Goal: Task Accomplishment & Management: Manage account settings

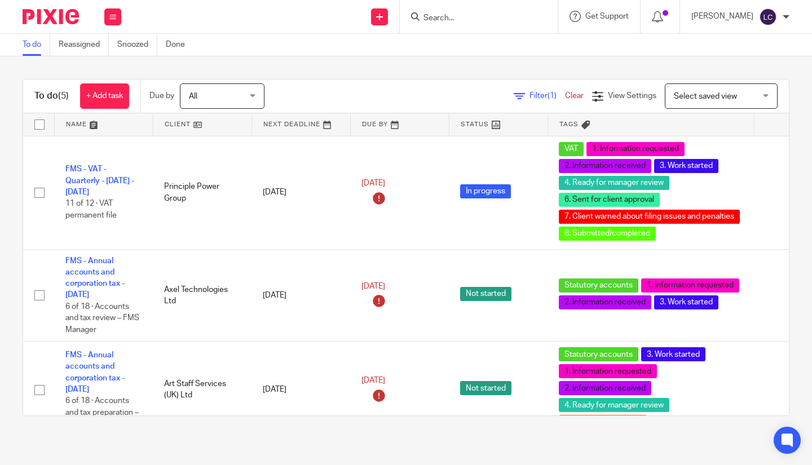
click at [487, 18] on input "Search" at bounding box center [474, 19] width 102 height 10
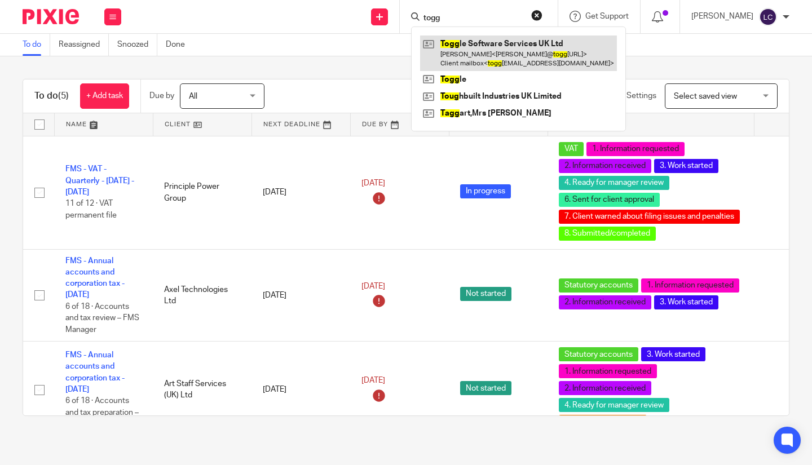
type input "togg"
click at [485, 39] on link at bounding box center [518, 53] width 197 height 35
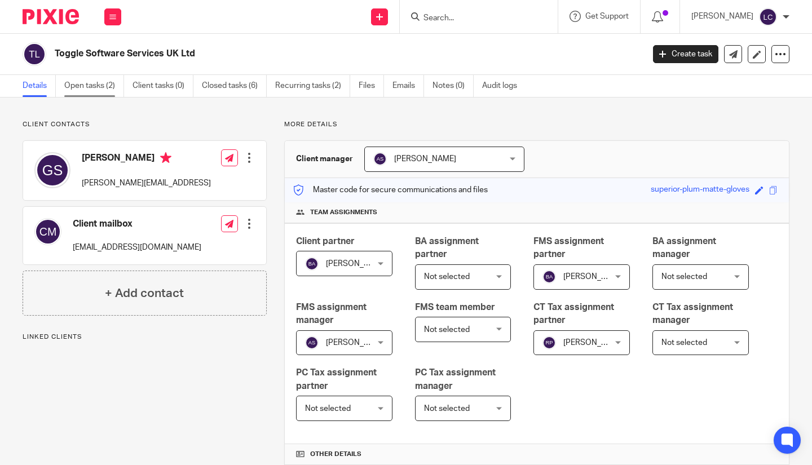
click at [81, 84] on link "Open tasks (2)" at bounding box center [94, 86] width 60 height 22
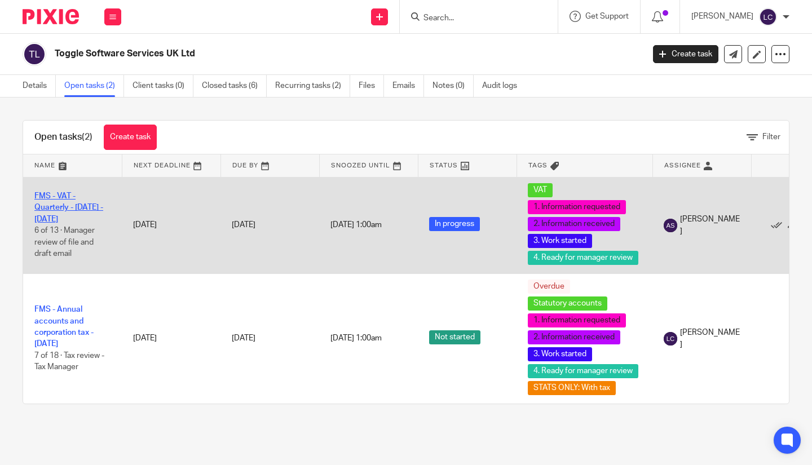
click at [63, 211] on link "FMS - VAT - Quarterly - [DATE] - [DATE]" at bounding box center [68, 207] width 69 height 31
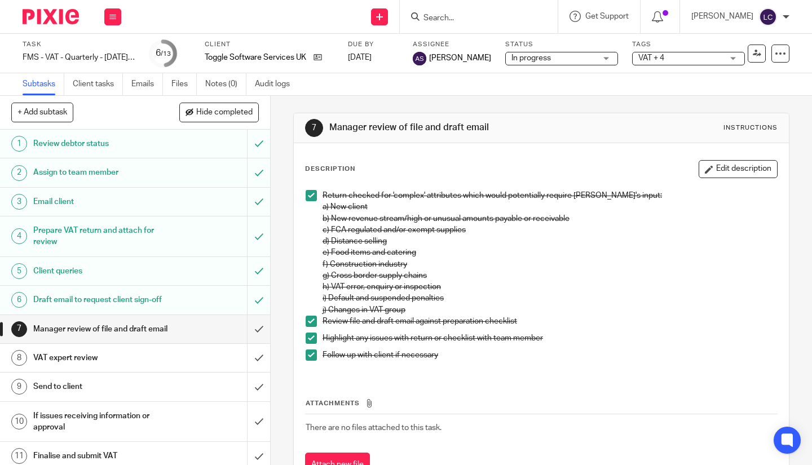
click at [395, 300] on p "Return checked for 'complex' attributes which would potentially require [PERSON…" at bounding box center [550, 247] width 455 height 115
click at [254, 372] on input "submit" at bounding box center [135, 358] width 270 height 28
click at [187, 395] on div "Send to client" at bounding box center [134, 387] width 203 height 17
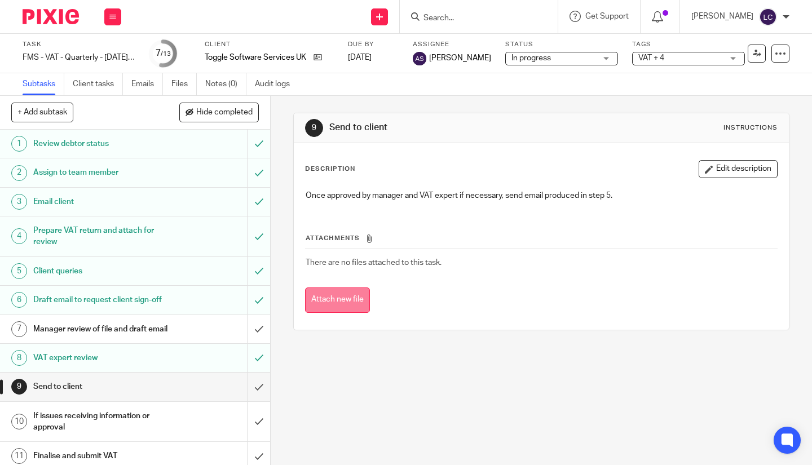
click at [338, 305] on button "Attach new file" at bounding box center [337, 300] width 65 height 25
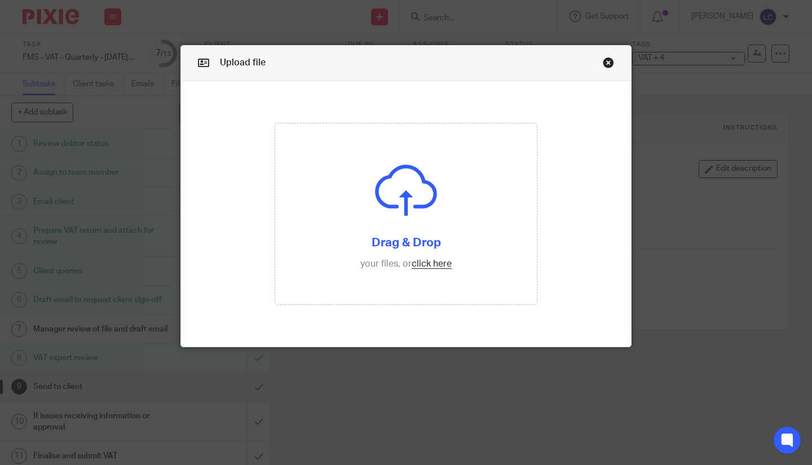
click at [46, 243] on div "Upload file Drag & Drop your files, or click here Files uploading..." at bounding box center [406, 232] width 812 height 465
click at [607, 56] on div "Upload file" at bounding box center [406, 64] width 450 height 36
click at [603, 61] on link "Close this dialog window" at bounding box center [608, 64] width 11 height 15
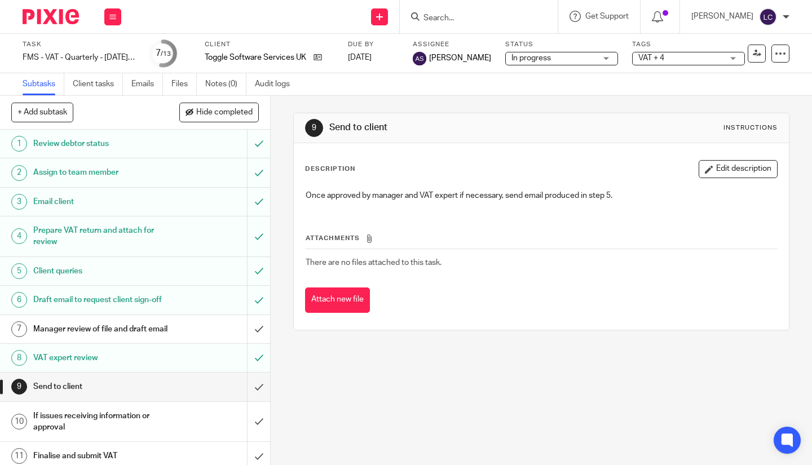
click at [84, 246] on h1 "Prepare VAT return and attach for review" at bounding box center [100, 236] width 135 height 29
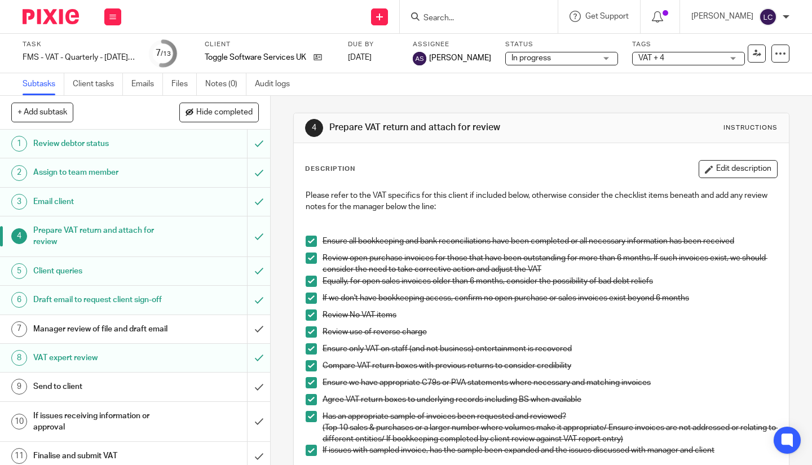
click at [89, 309] on h1 "Draft email to request client sign-off" at bounding box center [100, 300] width 135 height 17
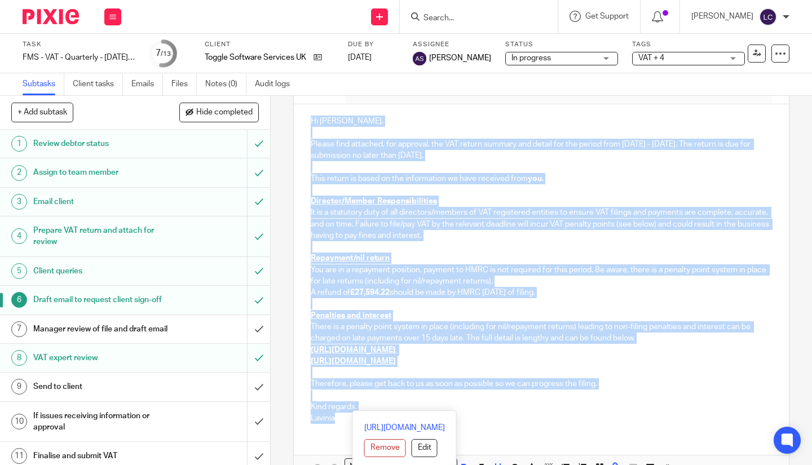
scroll to position [188, 0]
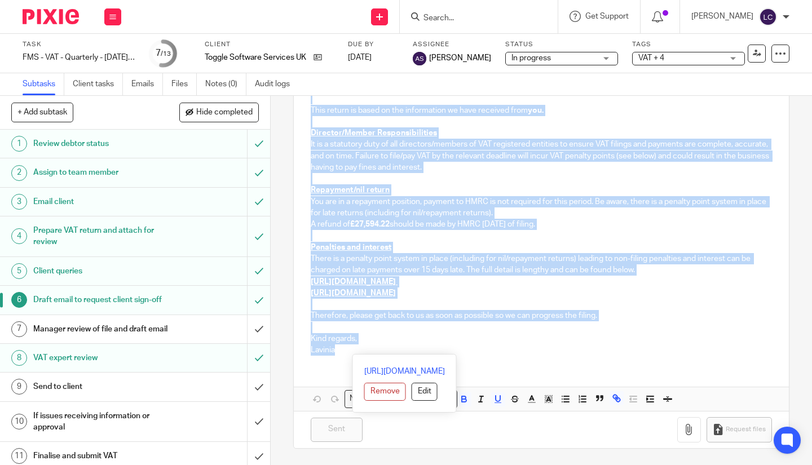
drag, startPoint x: 307, startPoint y: 240, endPoint x: 344, endPoint y: 353, distance: 118.1
click at [344, 353] on div "Hi [PERSON_NAME], Please find attached, for approval, the VAT return summary an…" at bounding box center [541, 200] width 495 height 328
copy div "Lo Ipsumdol, Sitame cons adipisci, eli seddoeiu, tem INC utlabo etdolor mag ali…"
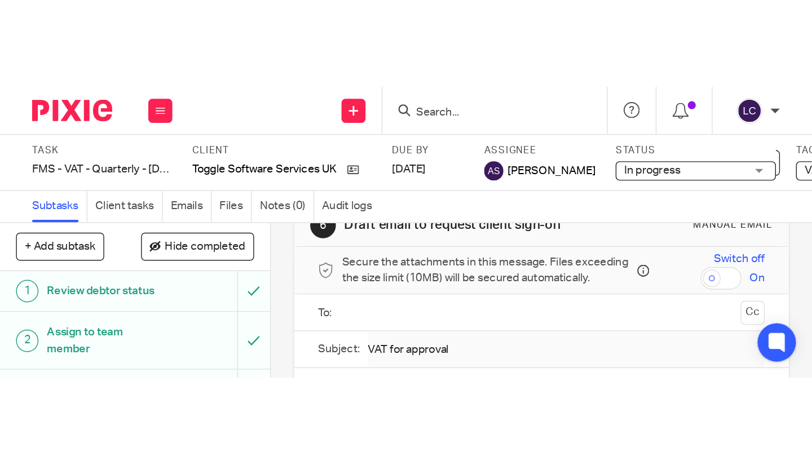
scroll to position [30, 0]
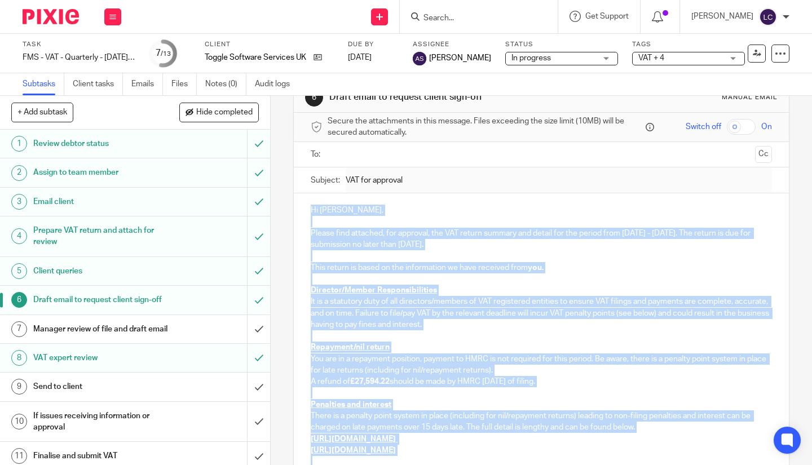
click at [116, 401] on link "9 Send to client" at bounding box center [123, 387] width 247 height 28
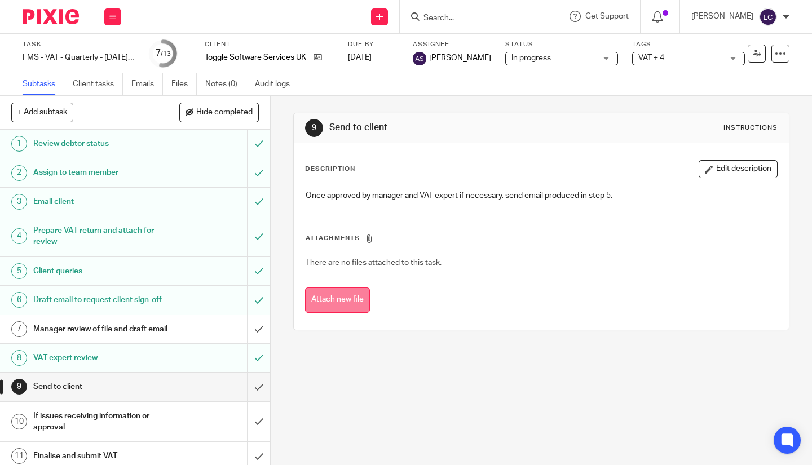
click at [342, 299] on button "Attach new file" at bounding box center [337, 300] width 65 height 25
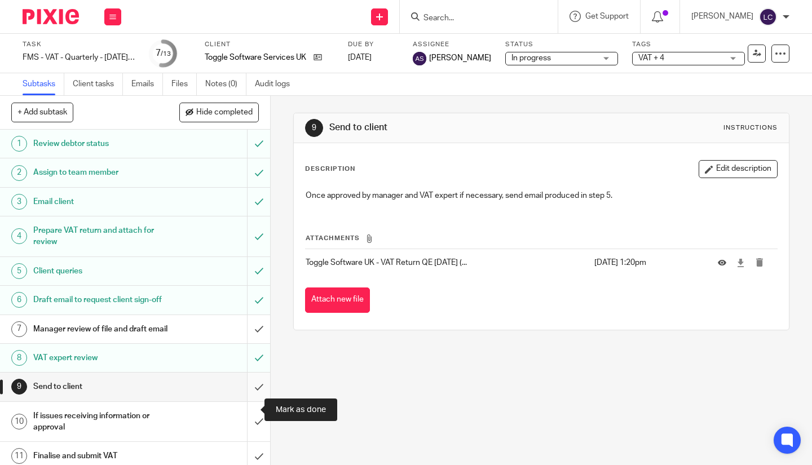
click at [250, 401] on input "submit" at bounding box center [135, 387] width 270 height 28
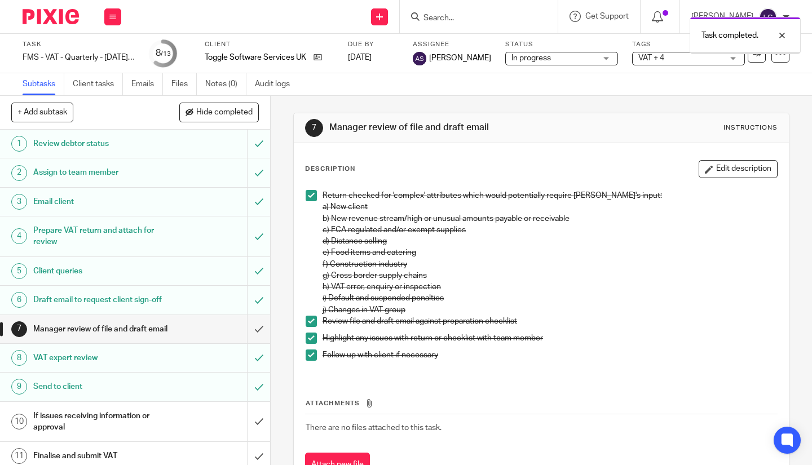
click at [563, 58] on span "In progress" at bounding box center [554, 58] width 85 height 12
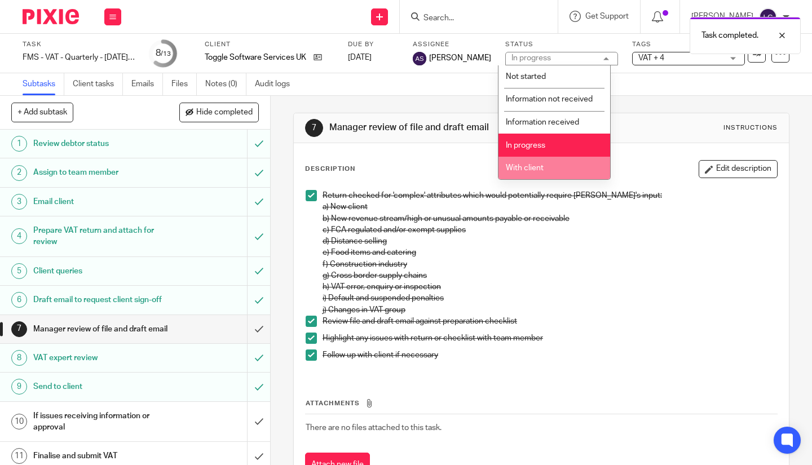
click at [556, 168] on li "With client" at bounding box center [555, 168] width 112 height 23
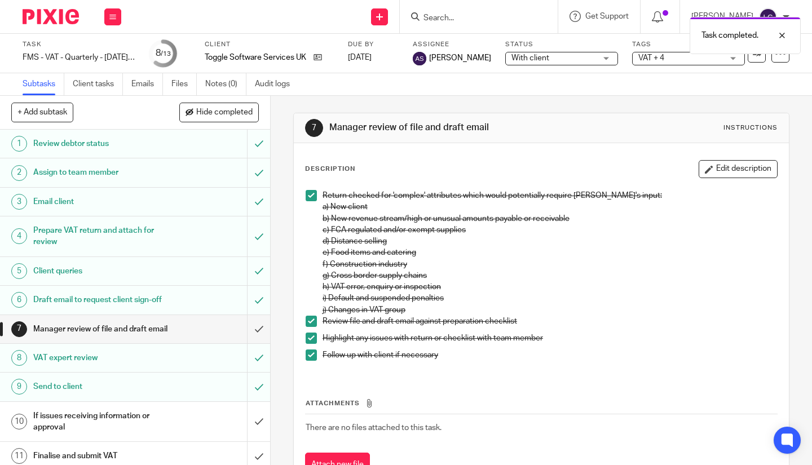
click at [644, 60] on span "VAT + 4" at bounding box center [652, 58] width 26 height 8
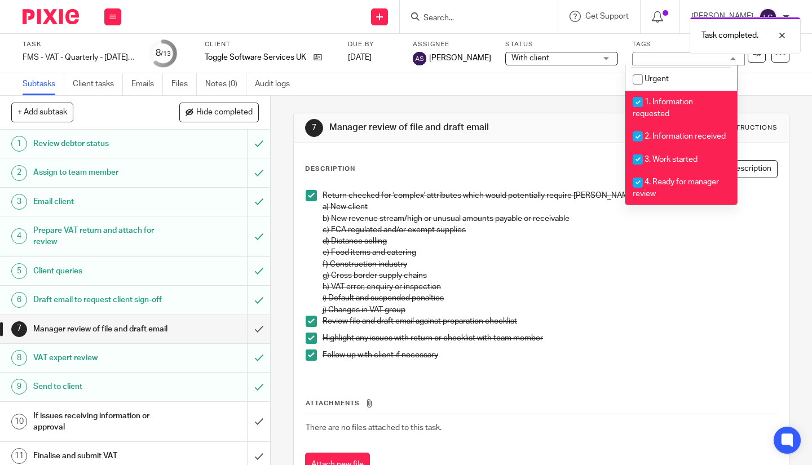
scroll to position [338, 0]
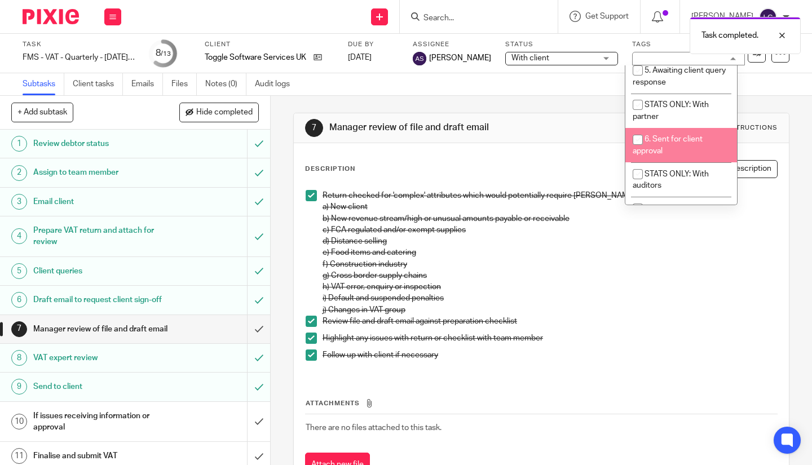
click at [636, 149] on input "checkbox" at bounding box center [637, 139] width 21 height 21
checkbox input "true"
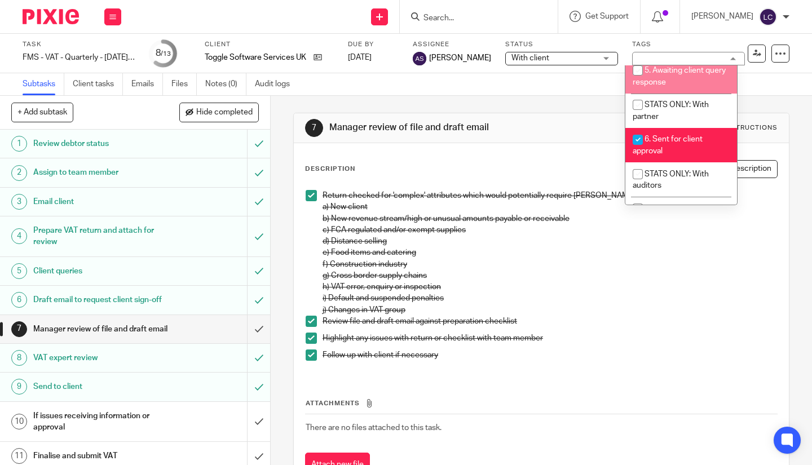
click at [640, 80] on input "checkbox" at bounding box center [637, 70] width 21 height 21
checkbox input "true"
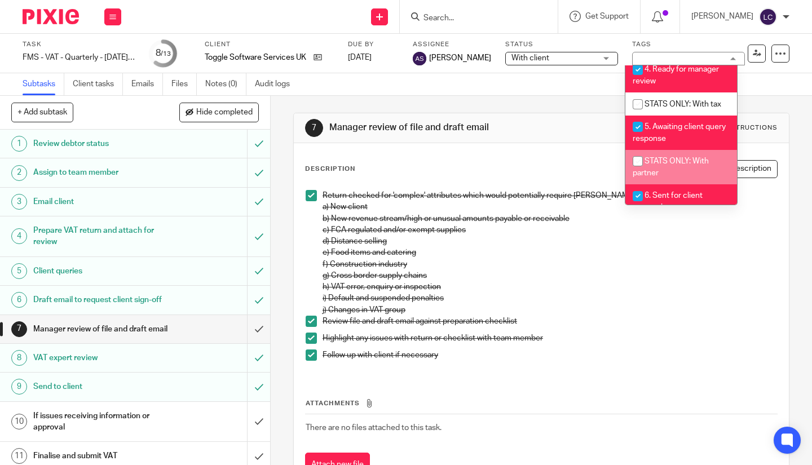
scroll to position [395, 0]
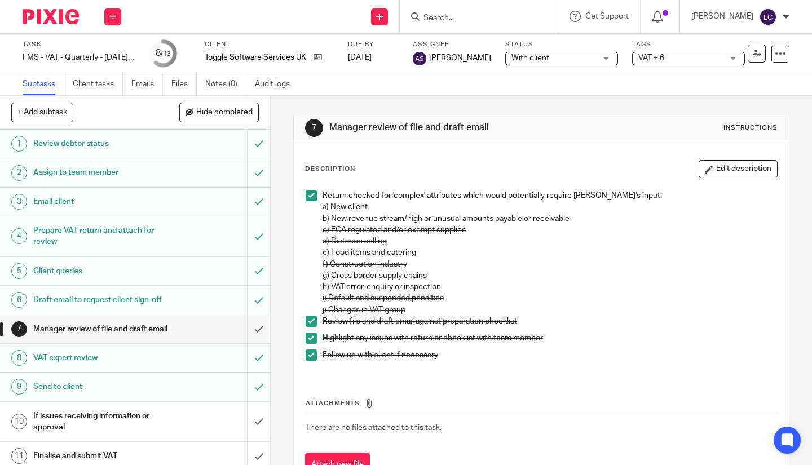
click at [657, 259] on p "Return checked for 'complex' attributes which would potentially require [PERSON…" at bounding box center [550, 247] width 455 height 115
